Goal: Information Seeking & Learning: Check status

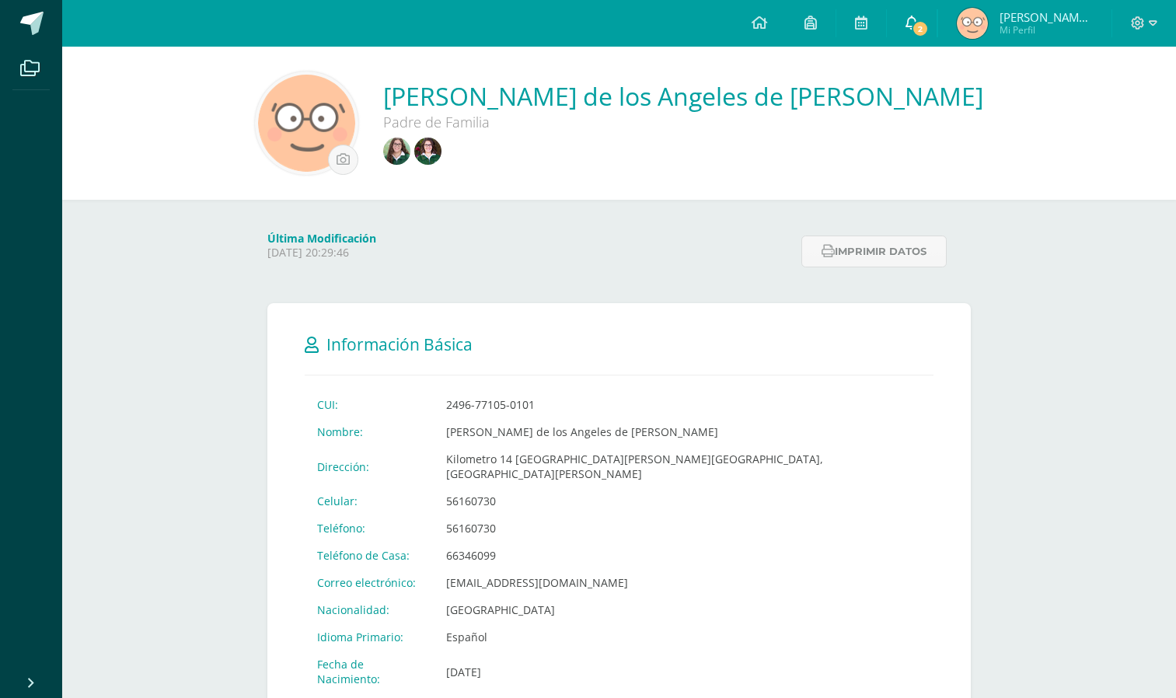
click at [925, 42] on link "2" at bounding box center [912, 23] width 50 height 47
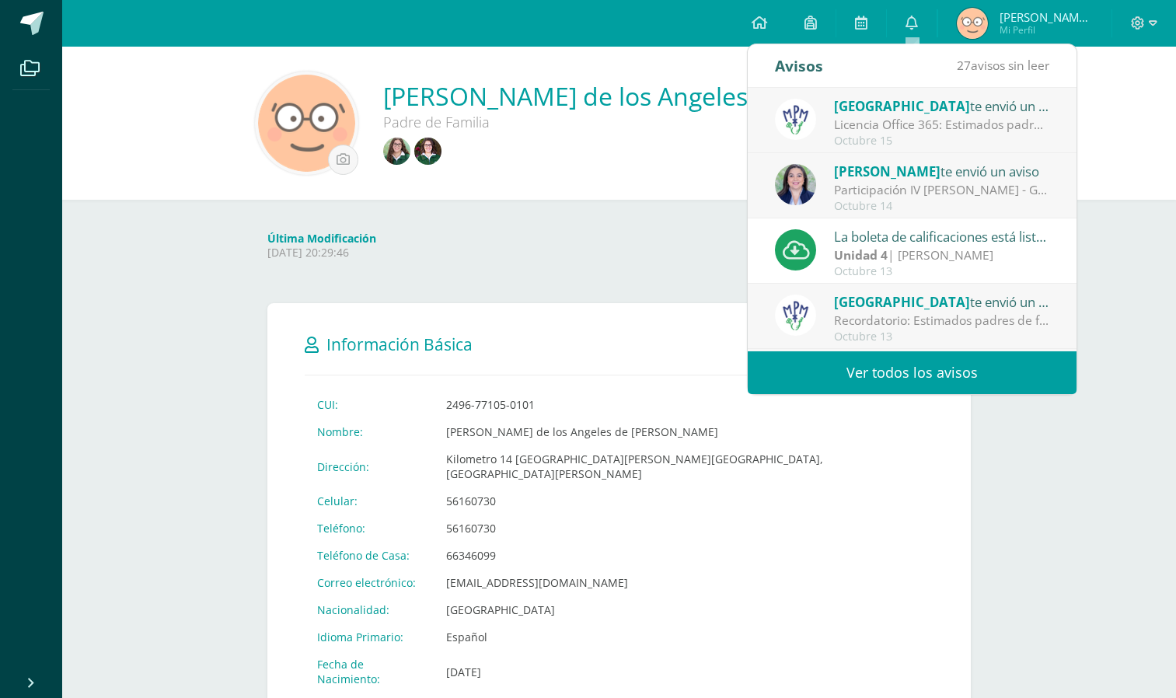
click at [971, 138] on div "Octubre 15" at bounding box center [942, 140] width 216 height 13
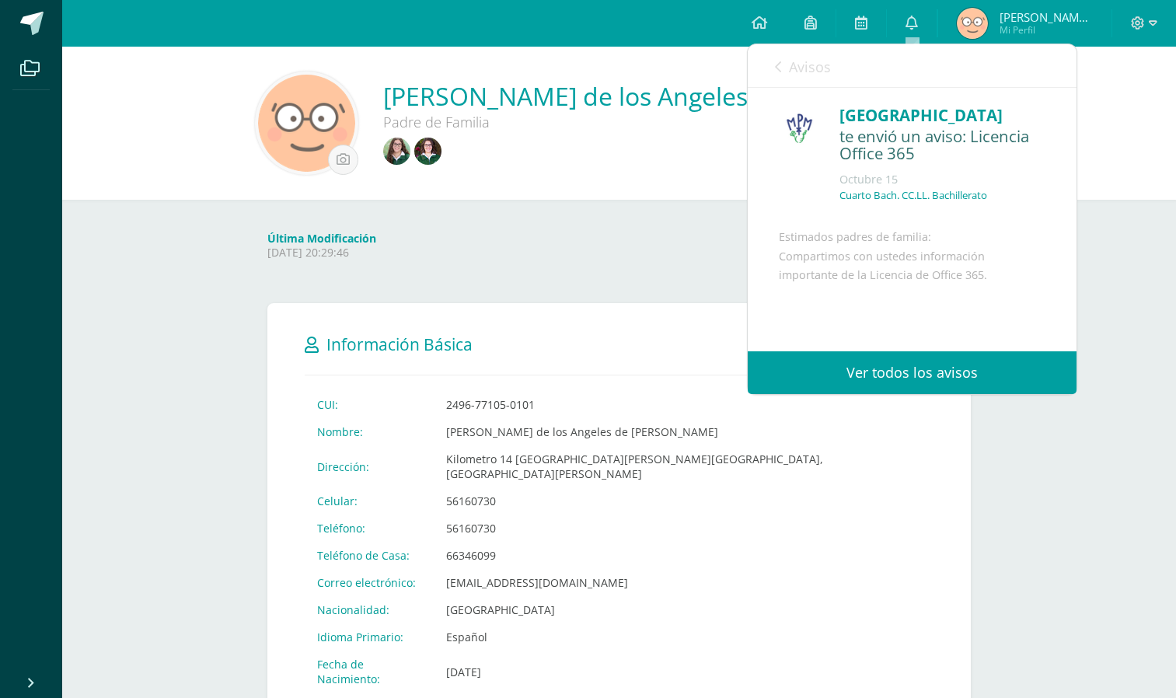
click at [783, 78] on link "Avisos" at bounding box center [803, 66] width 56 height 44
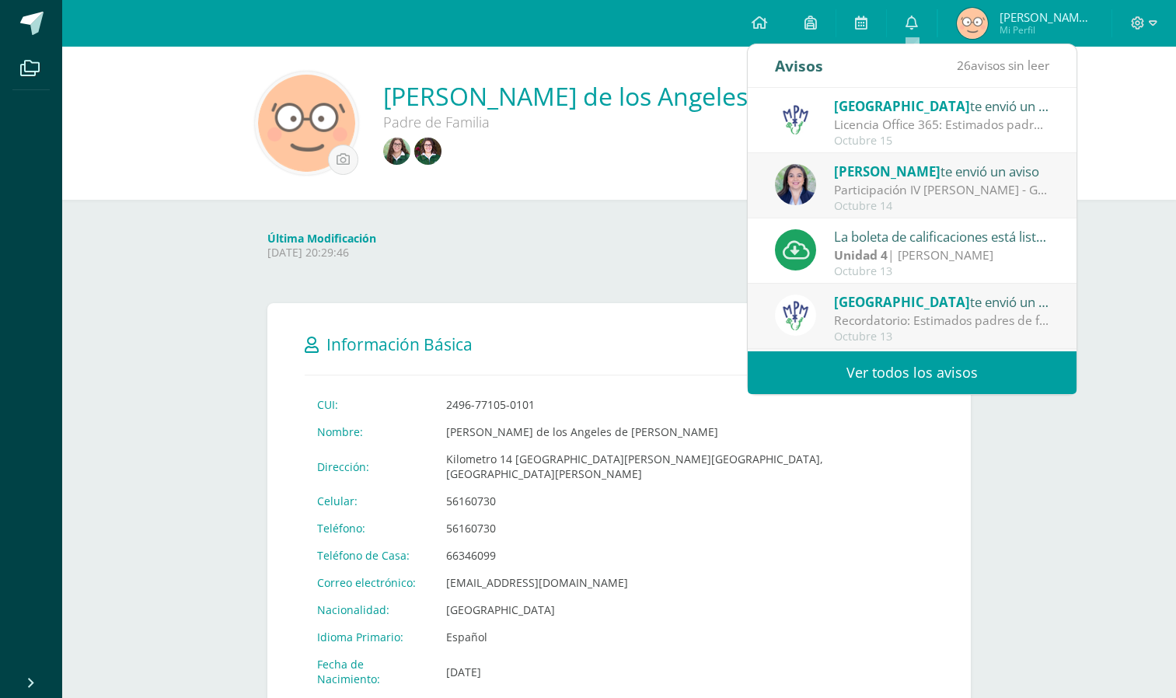
click at [853, 195] on div "Participación IV bach - Graduación: Estimados padres de familia, espero se encu…" at bounding box center [942, 190] width 216 height 18
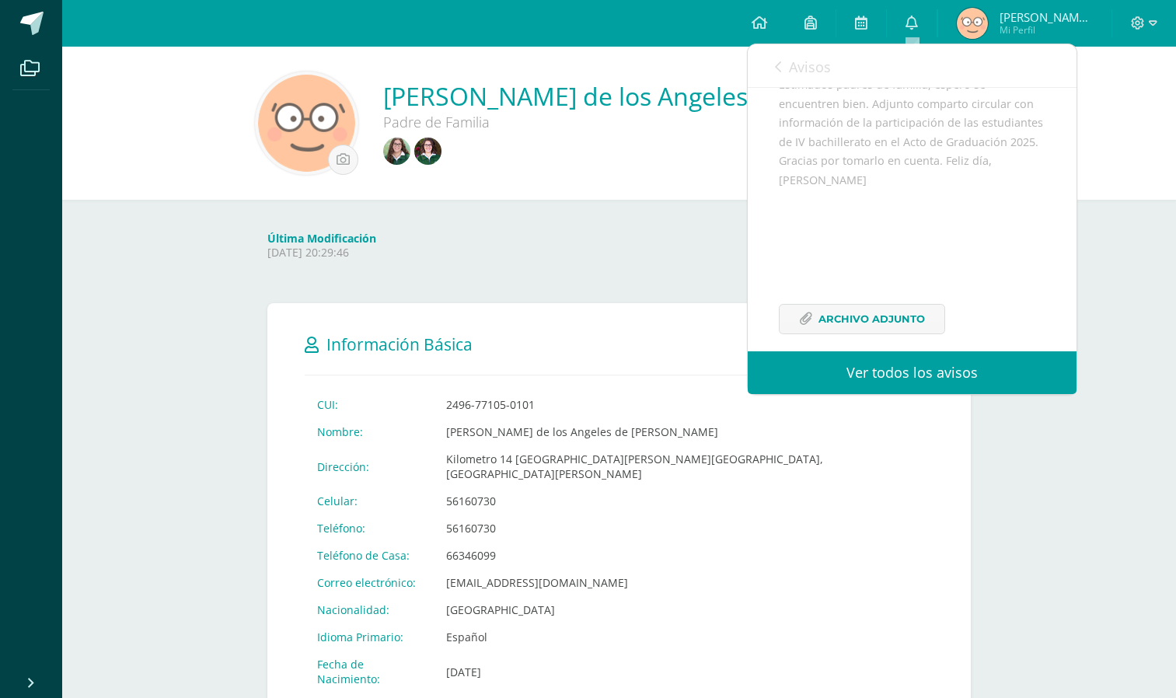
scroll to position [208, 0]
click at [836, 311] on span "Archivo Adjunto" at bounding box center [871, 301] width 106 height 29
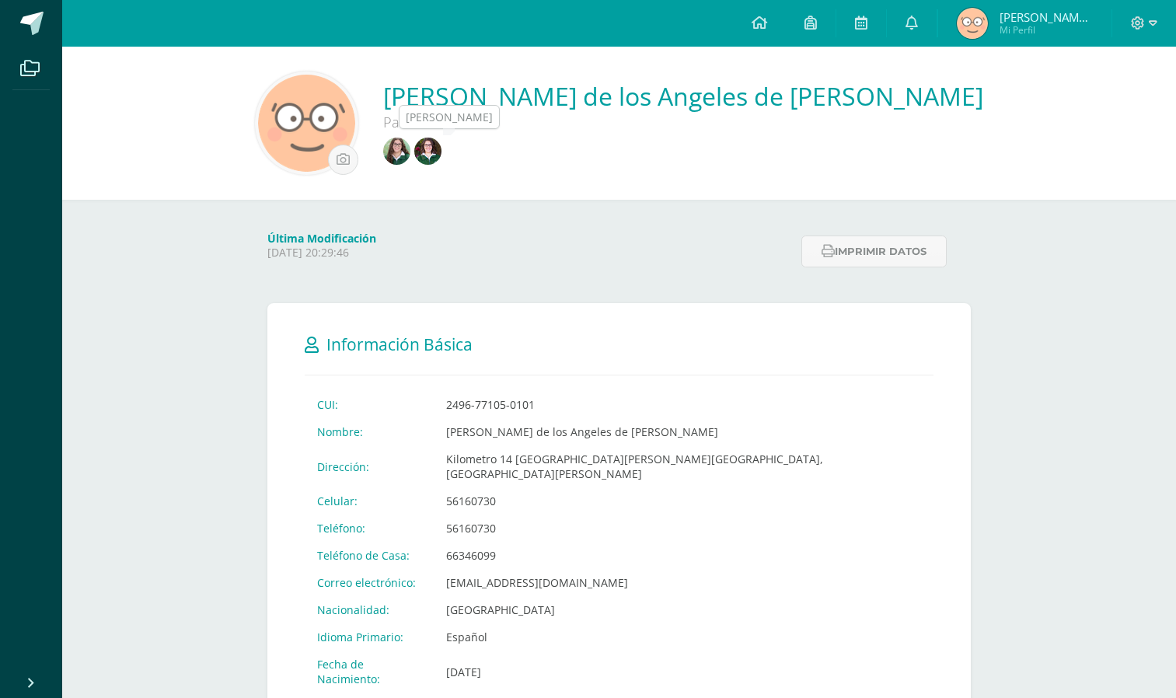
click at [410, 151] on img at bounding box center [396, 151] width 27 height 27
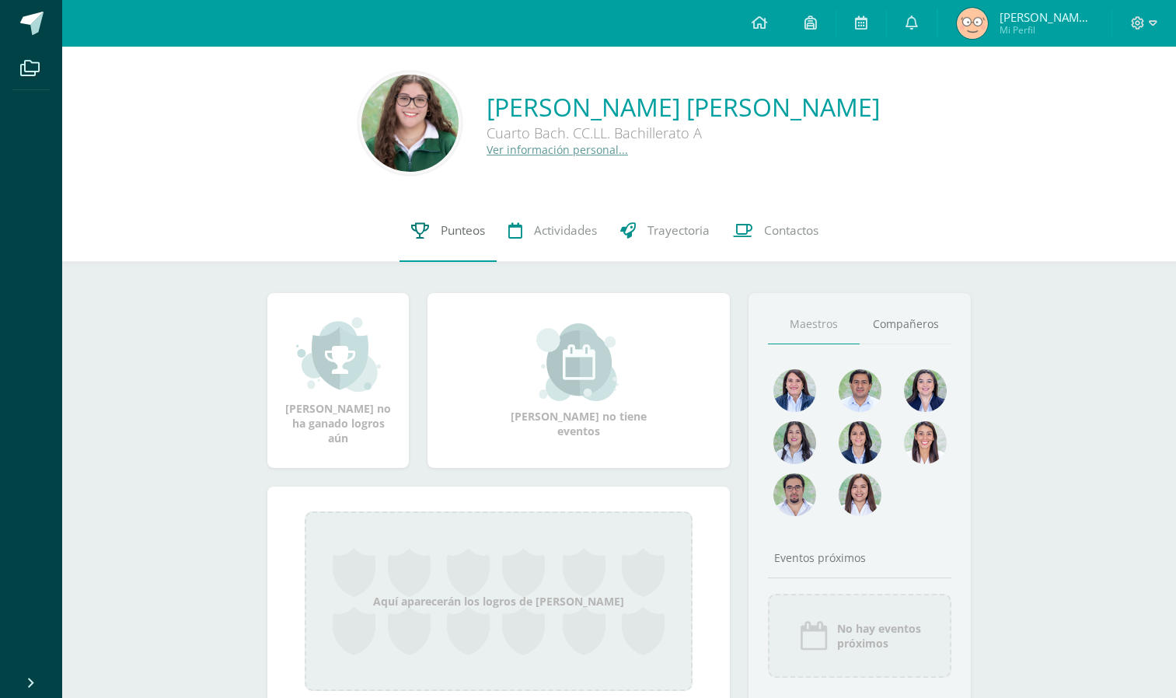
click at [464, 239] on span "Punteos" at bounding box center [463, 230] width 44 height 16
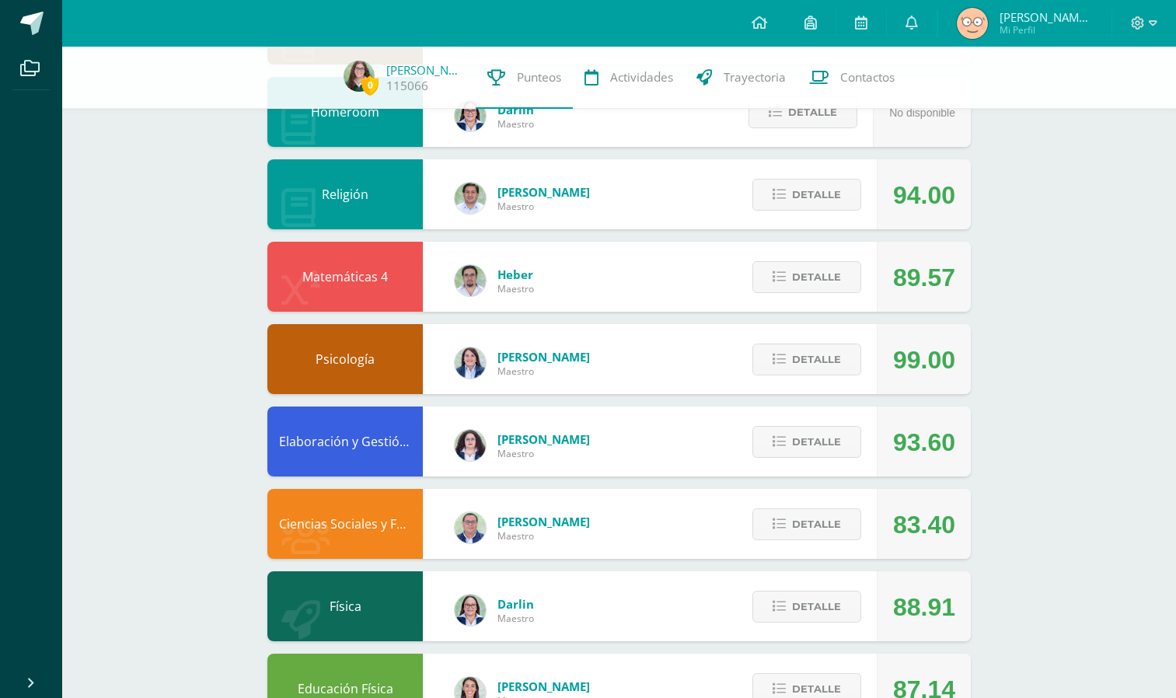
scroll to position [554, 0]
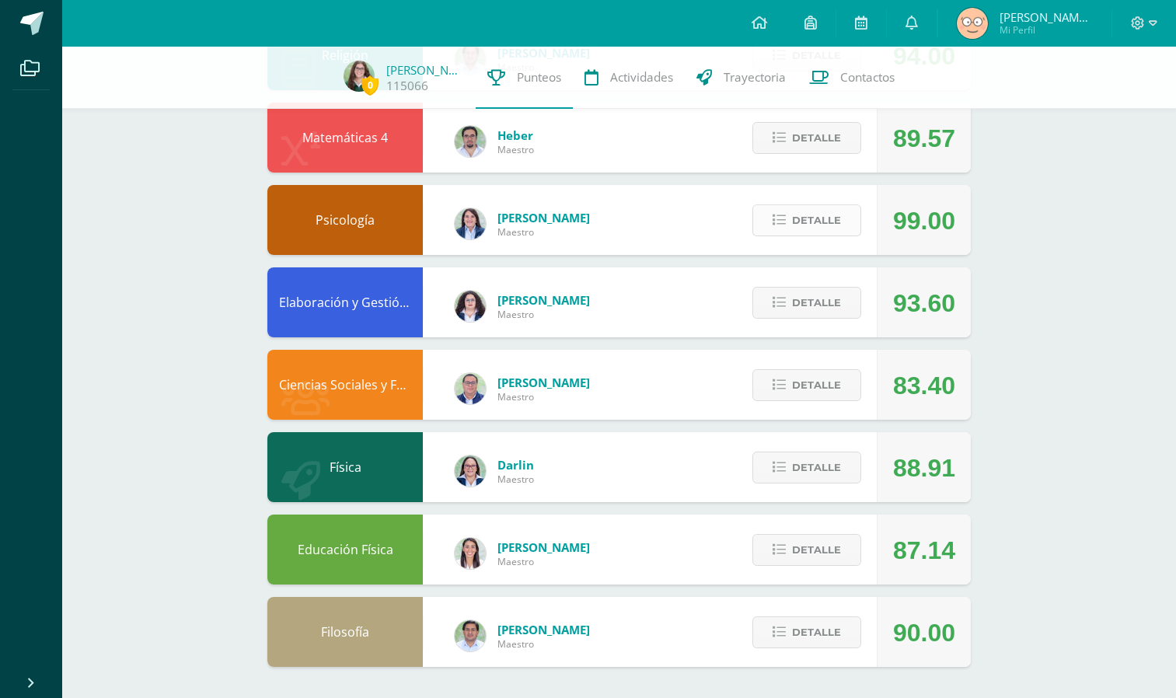
click at [801, 236] on button "Detalle" at bounding box center [806, 220] width 109 height 32
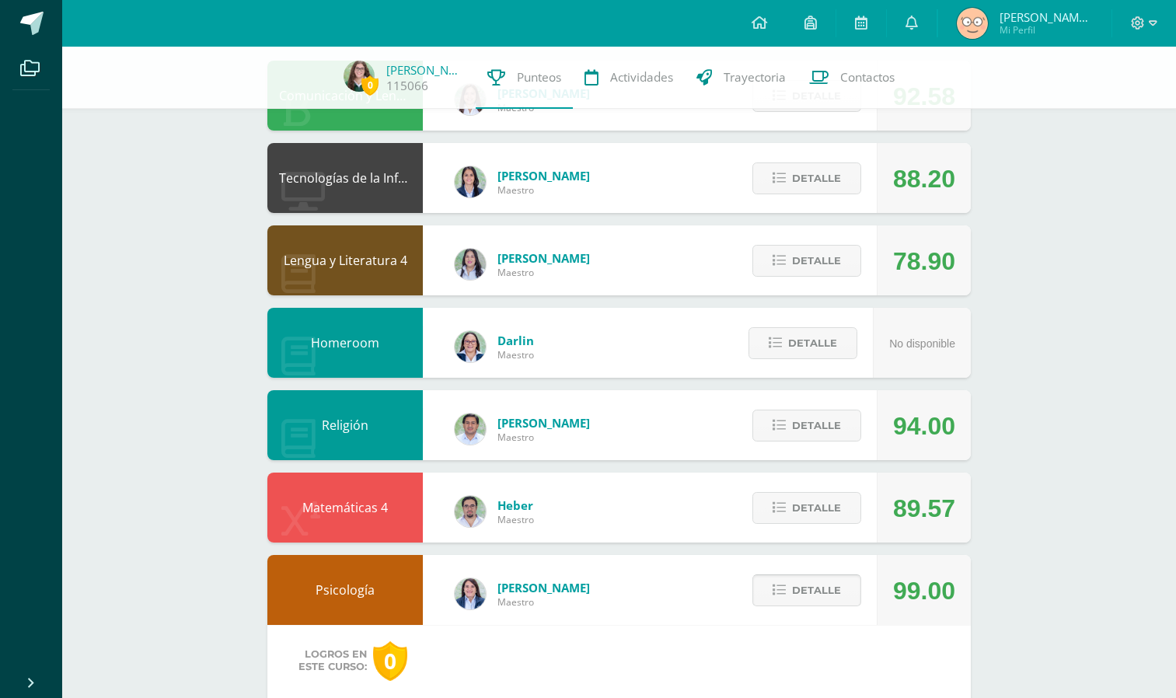
scroll to position [0, 0]
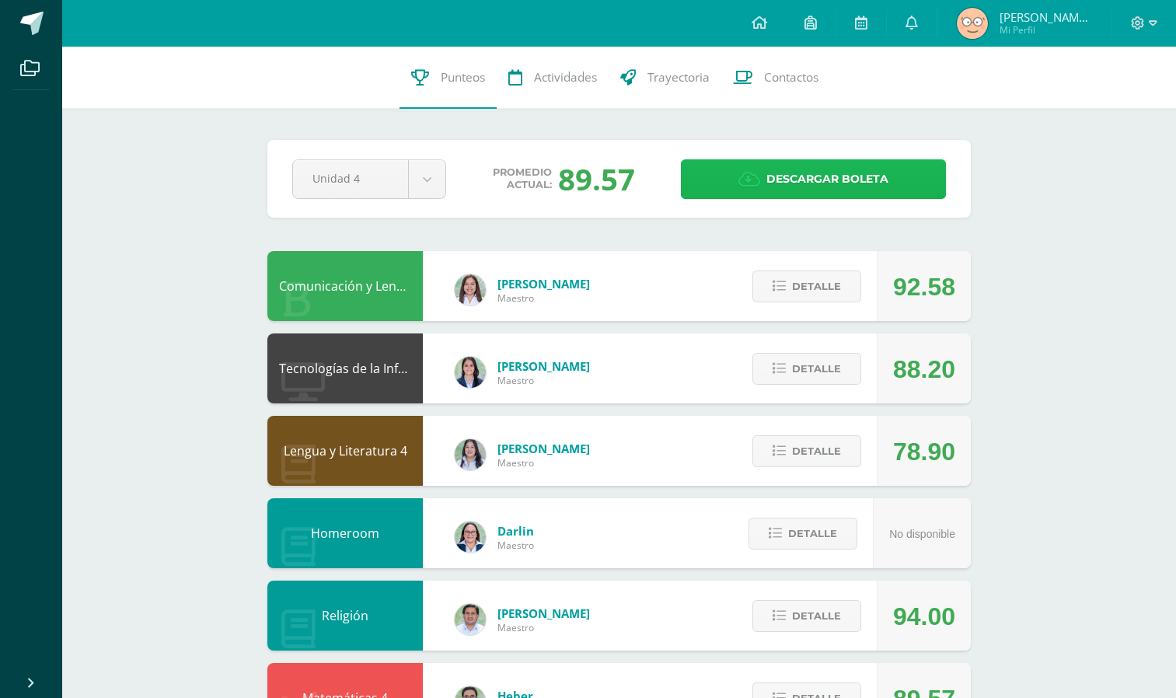
click at [736, 179] on link "Descargar boleta" at bounding box center [813, 179] width 265 height 40
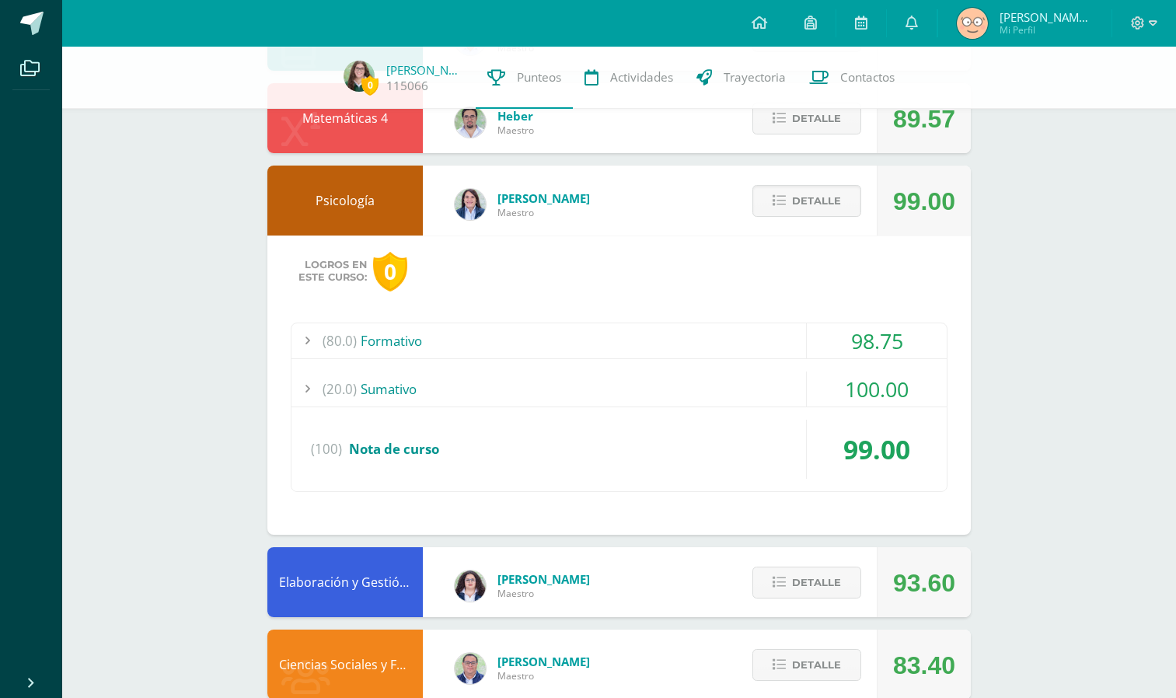
scroll to position [601, 0]
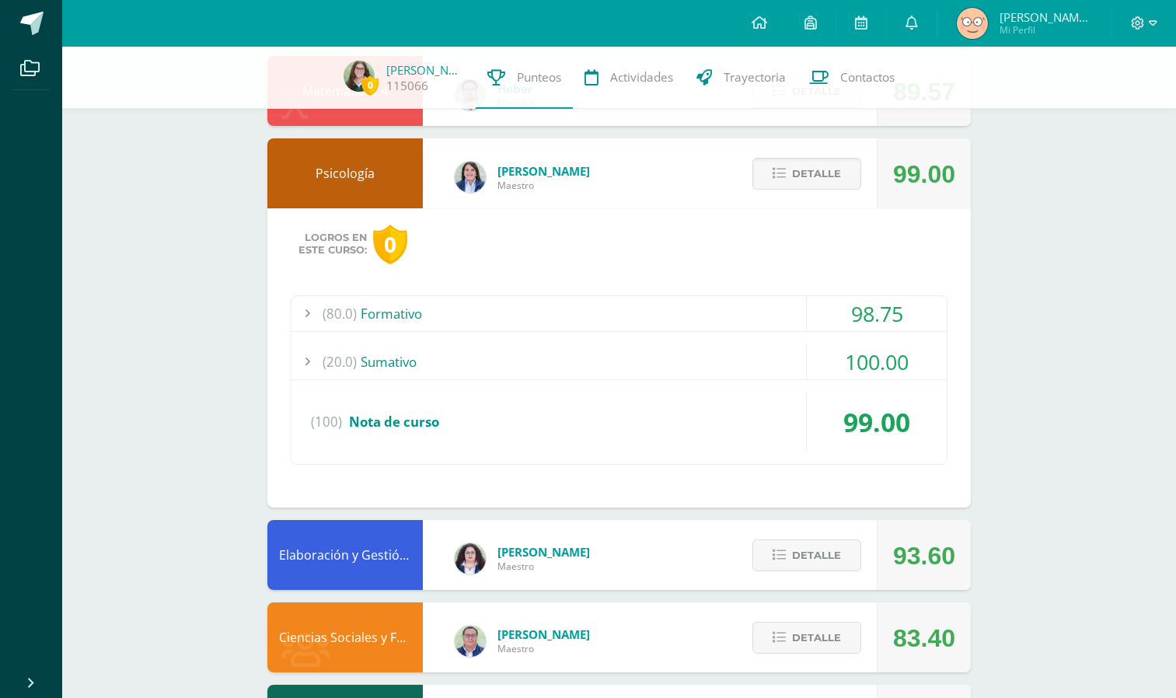
click at [679, 313] on div "(80.0) Formativo" at bounding box center [618, 313] width 655 height 35
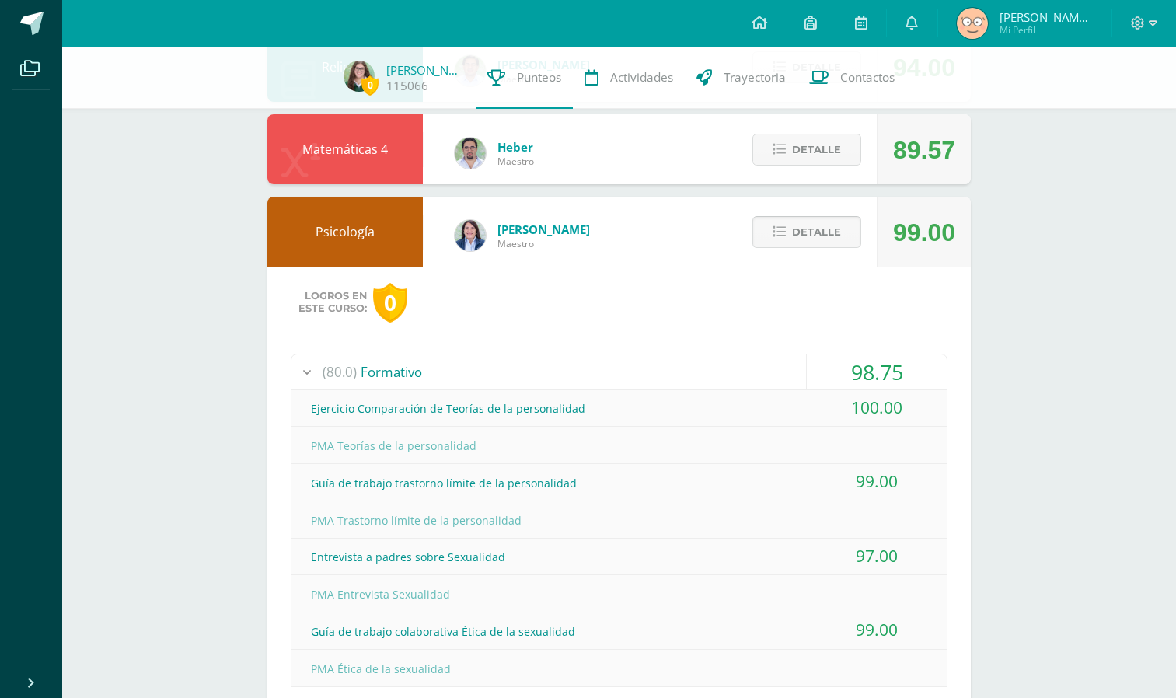
scroll to position [543, 0]
click at [801, 229] on span "Detalle" at bounding box center [816, 231] width 49 height 29
